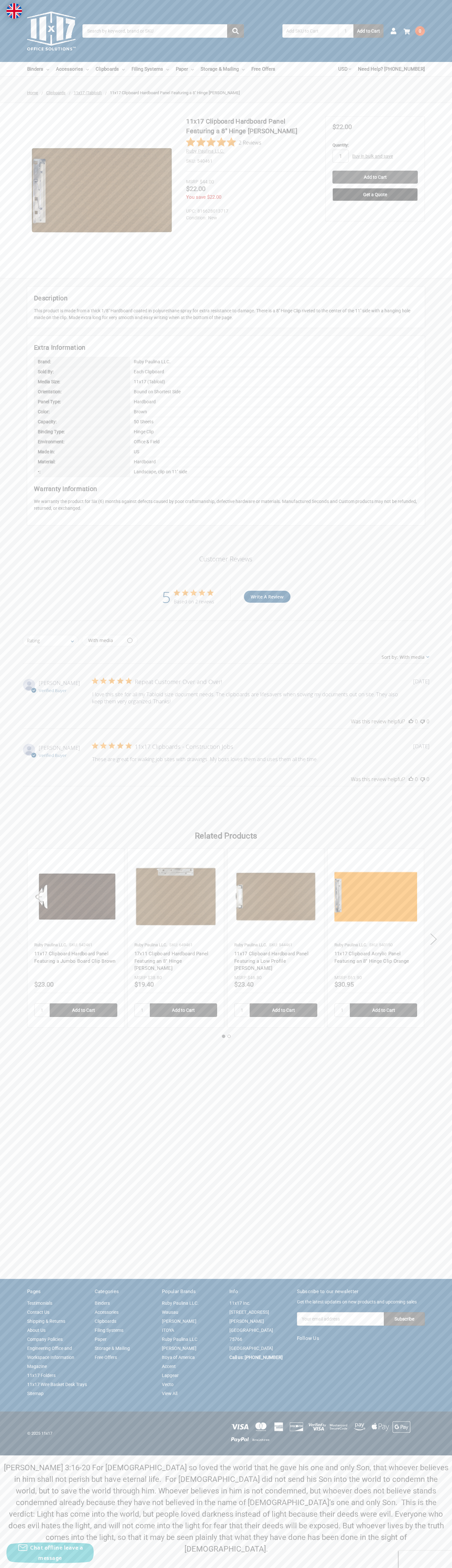
click at [185, 593] on icon "5 out of 5 stars" at bounding box center [185, 592] width 7 height 6
click at [101, 191] on img at bounding box center [101, 190] width 148 height 148
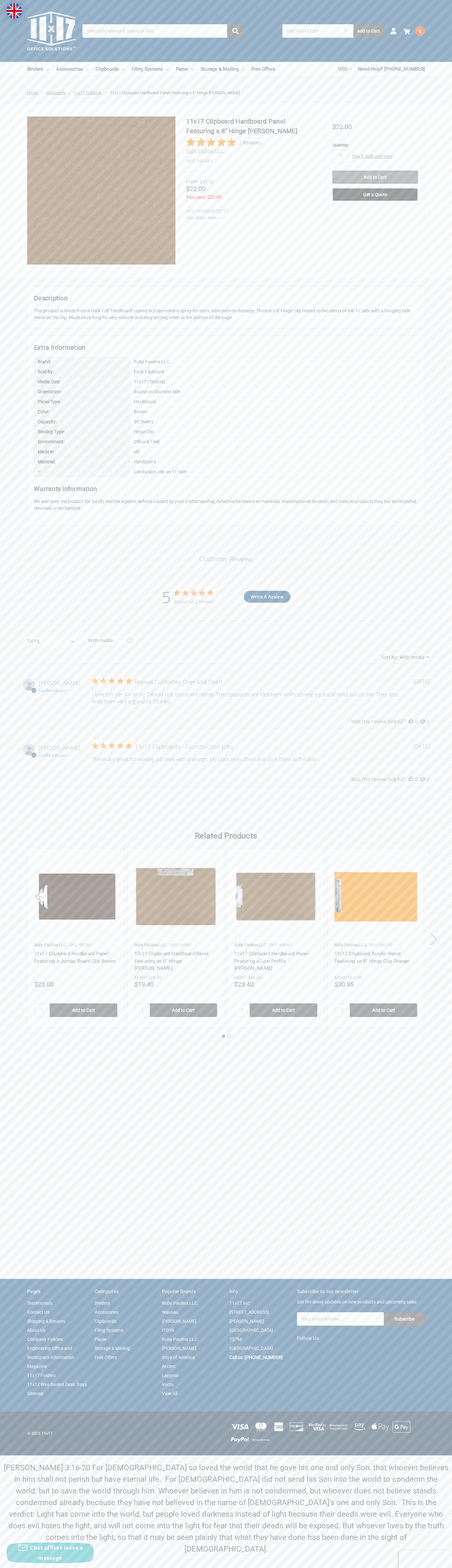
click at [375, 177] on input "Add to Cart" at bounding box center [375, 177] width 85 height 13
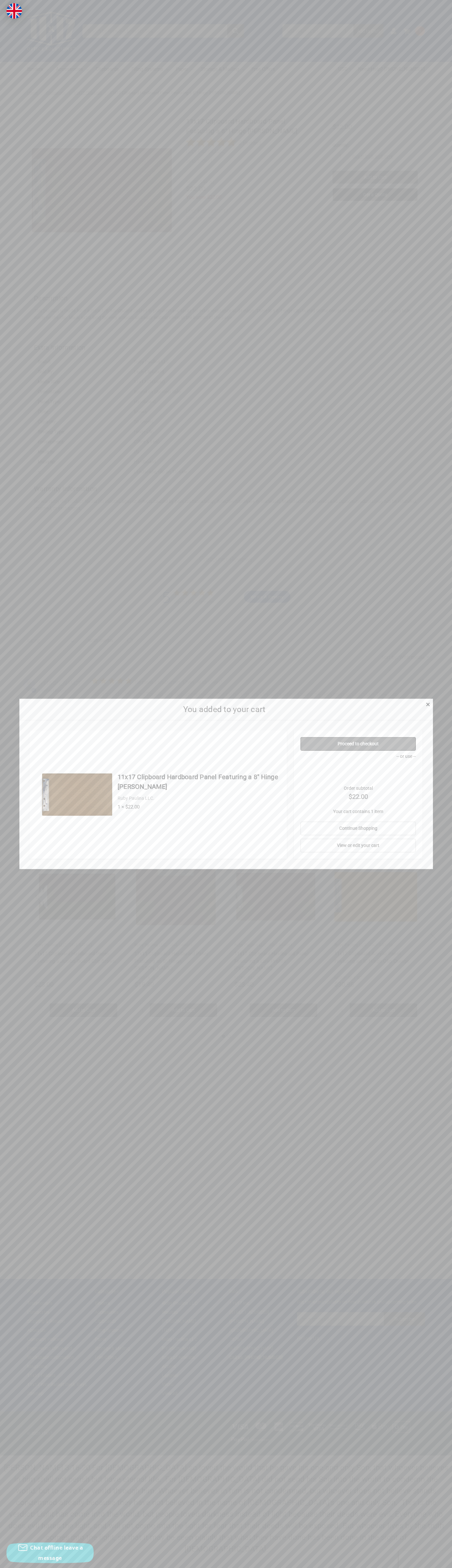
click at [358, 744] on link "Proceed to checkout" at bounding box center [358, 744] width 115 height 13
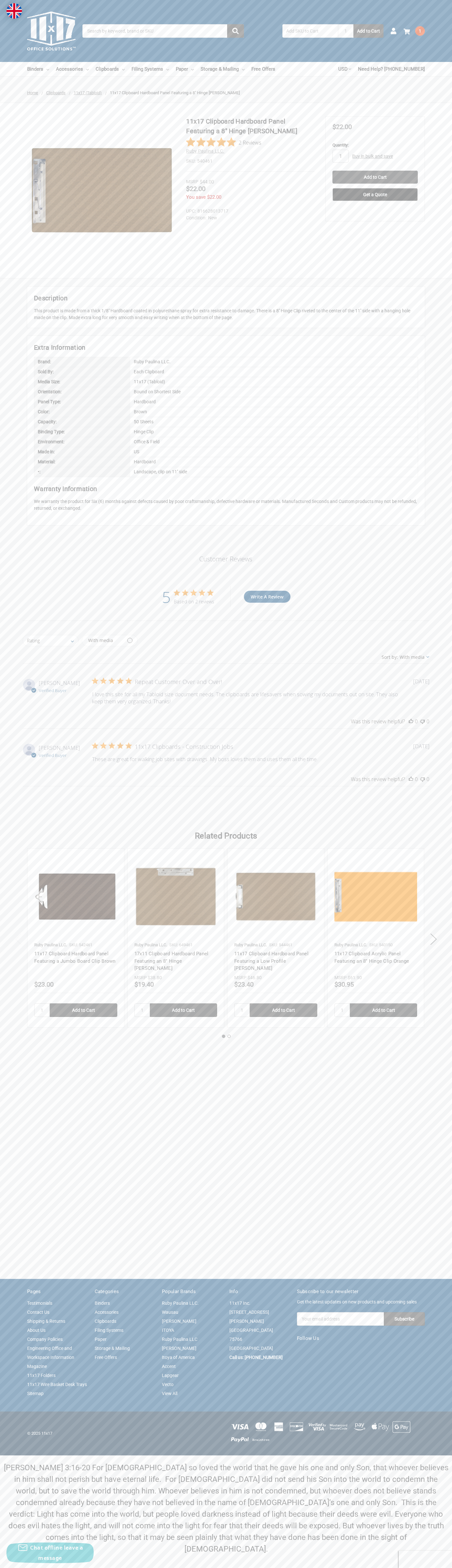
click at [406, 32] on use at bounding box center [406, 32] width 7 height 6
click at [347, 141] on link "View Cart" at bounding box center [347, 141] width 47 height 12
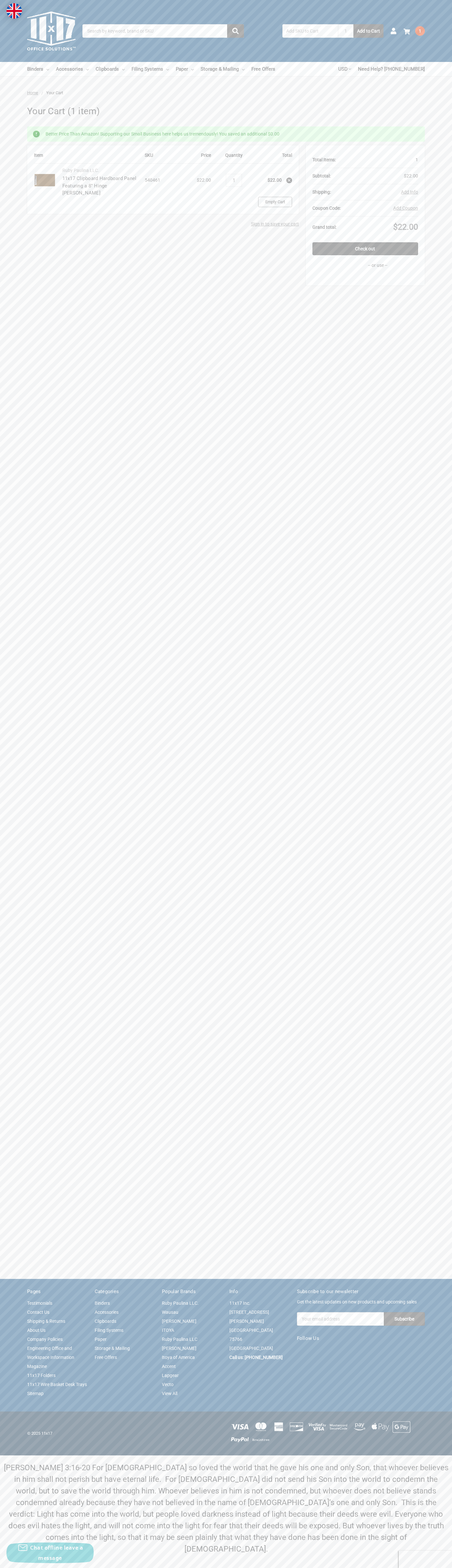
click at [275, 201] on link "Empty Cart" at bounding box center [275, 201] width 34 height 10
